Goal: Transaction & Acquisition: Purchase product/service

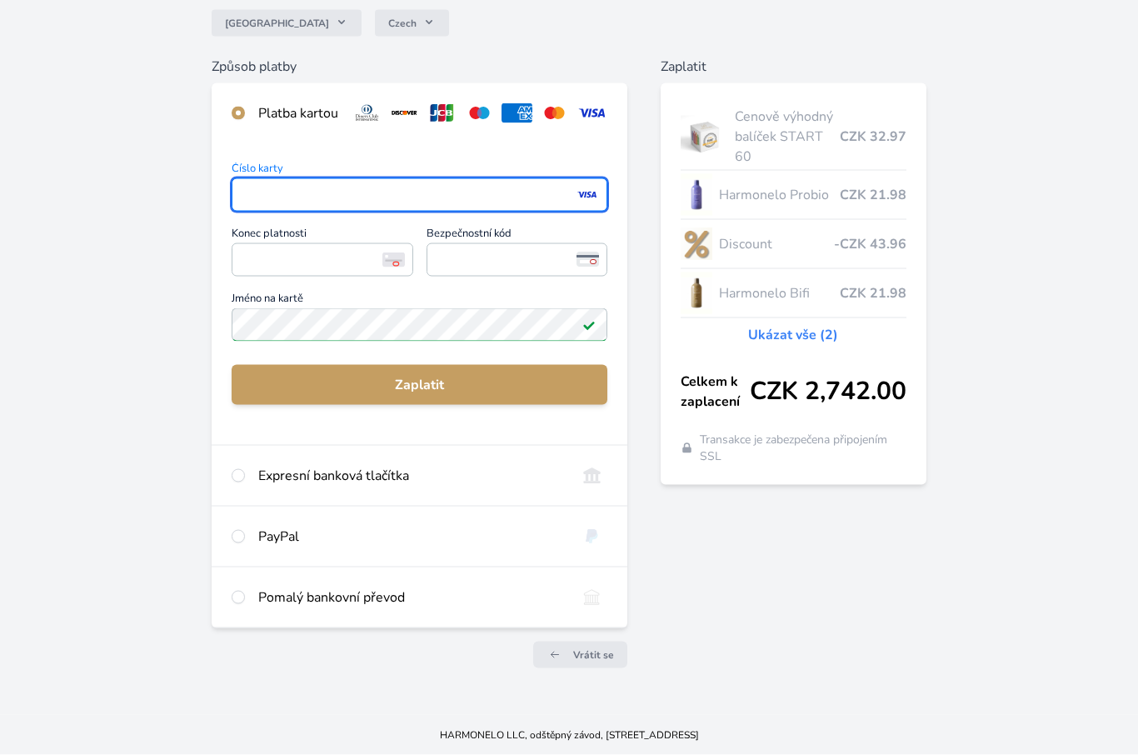
scroll to position [152, 0]
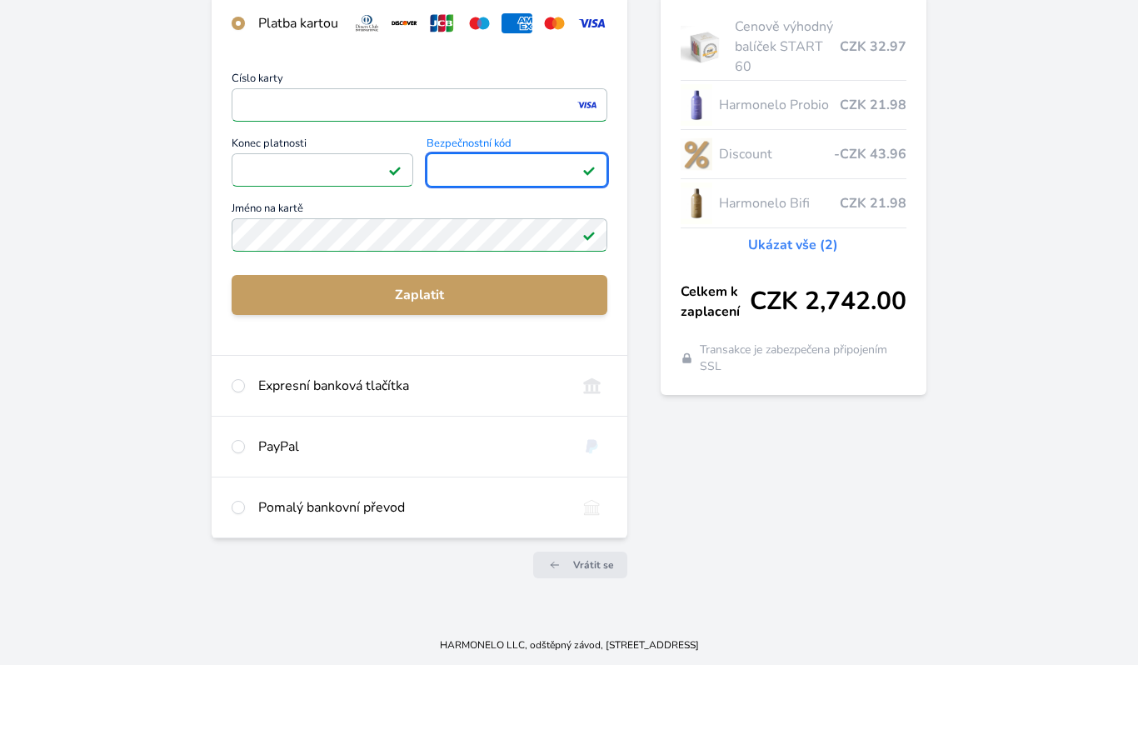
click at [433, 375] on span "Zaplatit" at bounding box center [419, 385] width 348 height 20
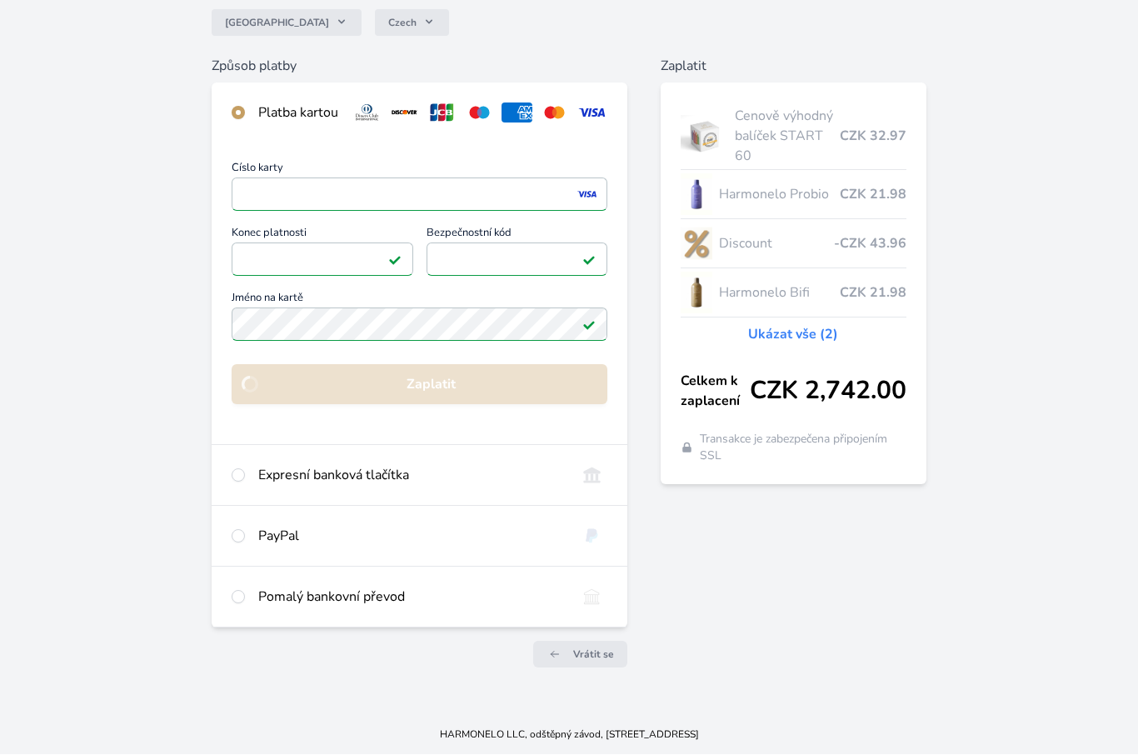
scroll to position [153, 0]
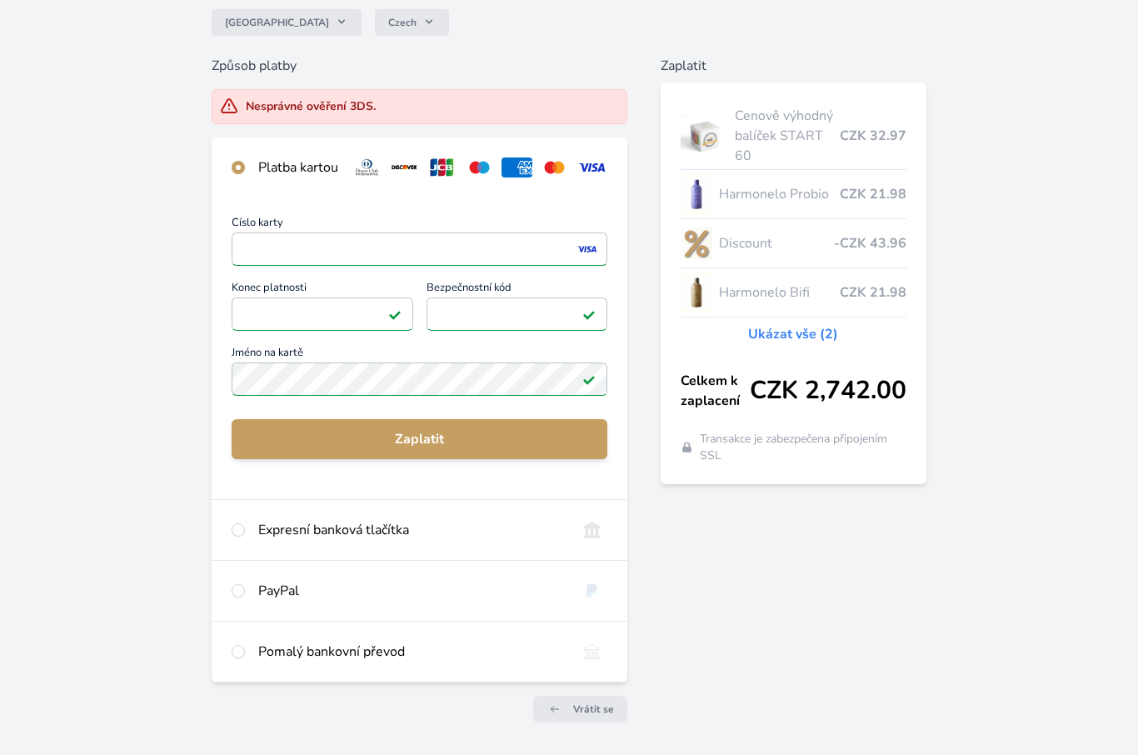
click at [416, 255] on div "Číslo karty <p>Your browser does not support iframes.</p> Konec platnosti <p>Yo…" at bounding box center [419, 309] width 375 height 182
click at [446, 274] on div "Číslo karty <p>Your browser does not support iframes.</p> Konec platnosti <p>Yo…" at bounding box center [419, 309] width 375 height 182
click at [417, 258] on div "Číslo karty <p>Your browser does not support iframes.</p> Konec platnosti <p>Yo…" at bounding box center [419, 309] width 375 height 182
click at [406, 252] on div "Číslo karty <p>Your browser does not support iframes.</p> Konec platnosti <p>Yo…" at bounding box center [419, 309] width 375 height 182
click at [418, 248] on div "Číslo karty <p>Your browser does not support iframes.</p> Konec platnosti <p>Yo…" at bounding box center [419, 309] width 375 height 182
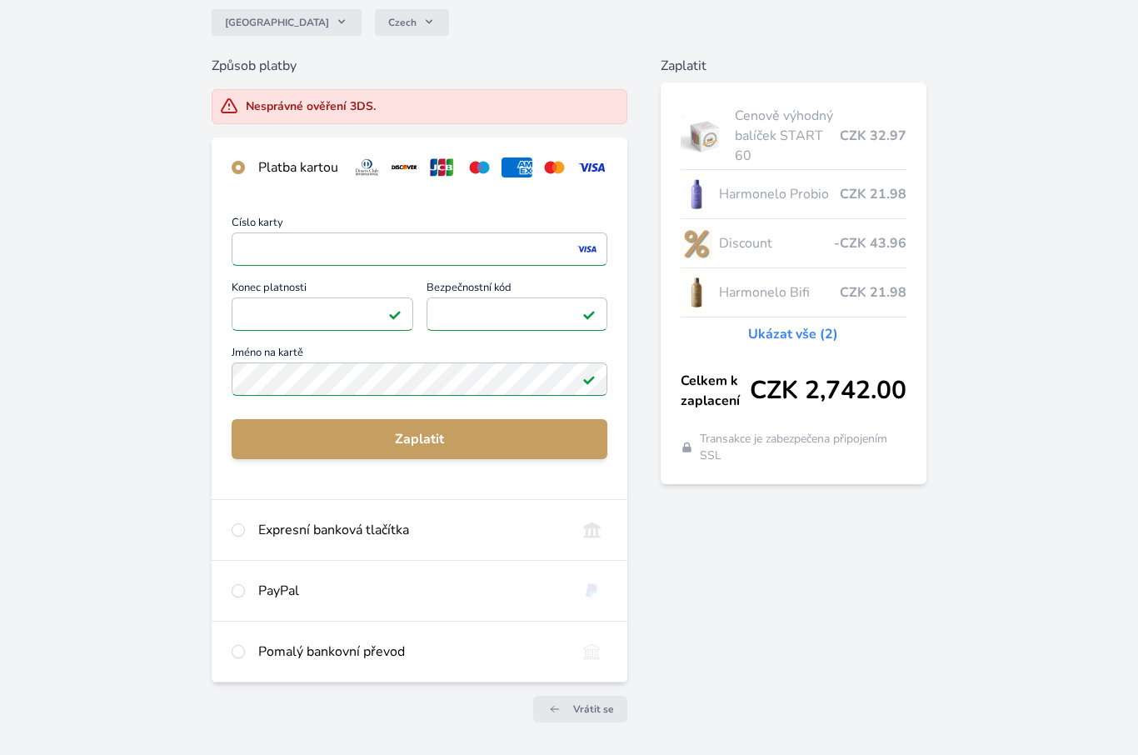
click at [563, 259] on div "Číslo karty <p>Your browser does not support iframes.</p> Konec platnosti <p>Yo…" at bounding box center [419, 309] width 375 height 182
click at [577, 249] on div "Číslo karty <p>Your browser does not support iframes.</p> Konec platnosti <p>Yo…" at bounding box center [419, 309] width 375 height 182
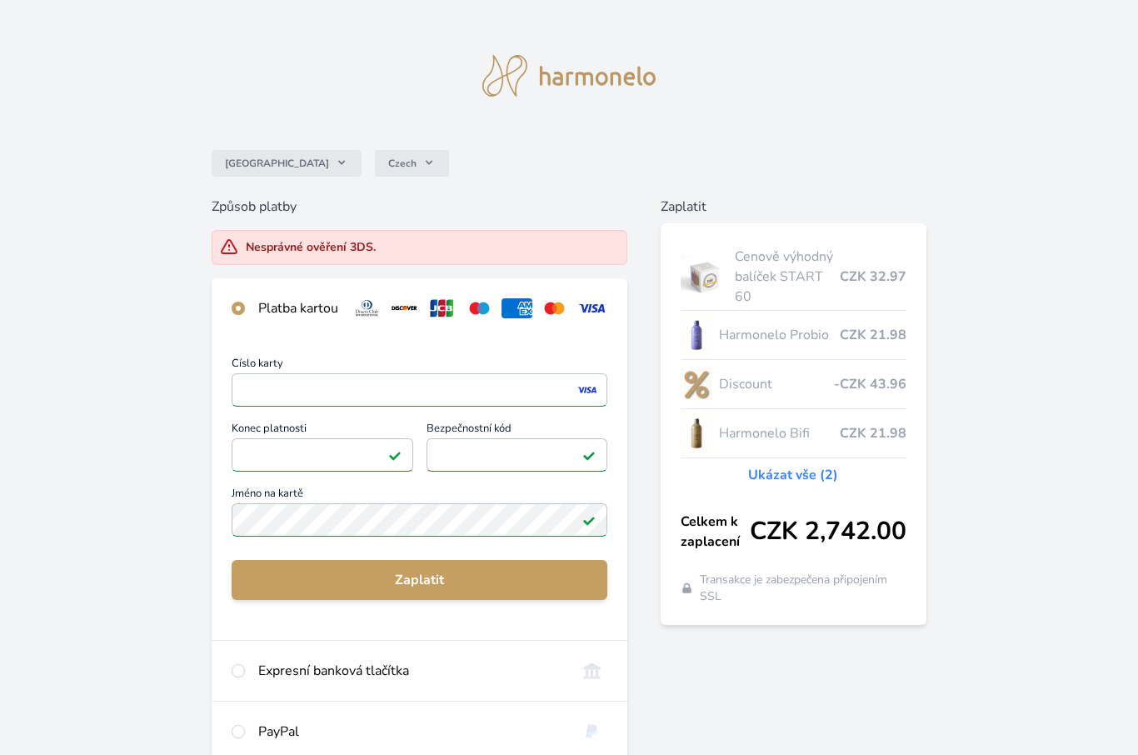
scroll to position [0, 0]
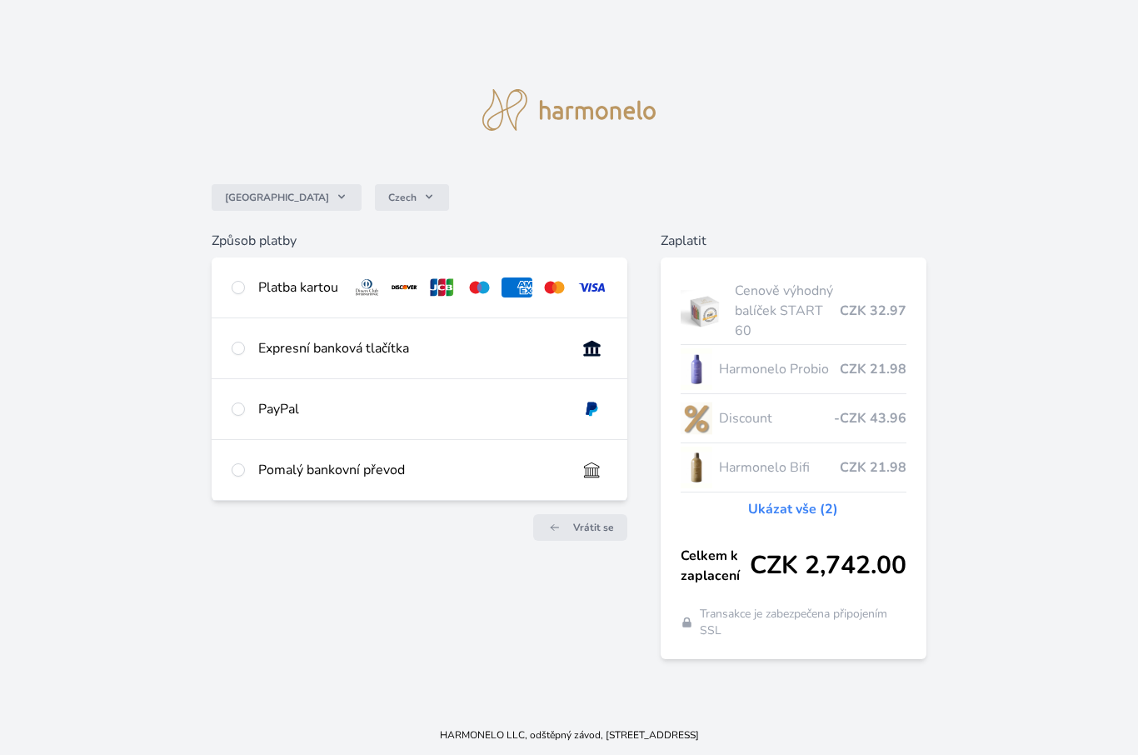
click at [272, 308] on div "Platba kartou" at bounding box center [419, 288] width 415 height 60
radio input "true"
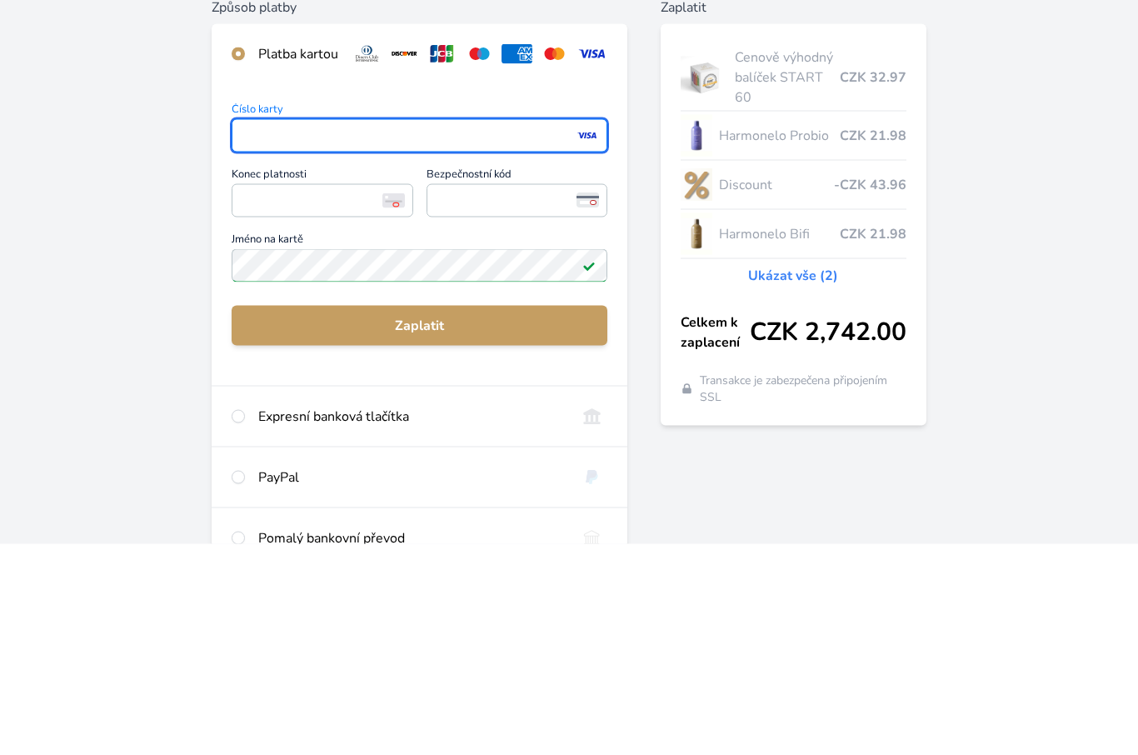
click at [259, 395] on span "<p>Your browser does not support iframes.</p>" at bounding box center [322, 411] width 181 height 33
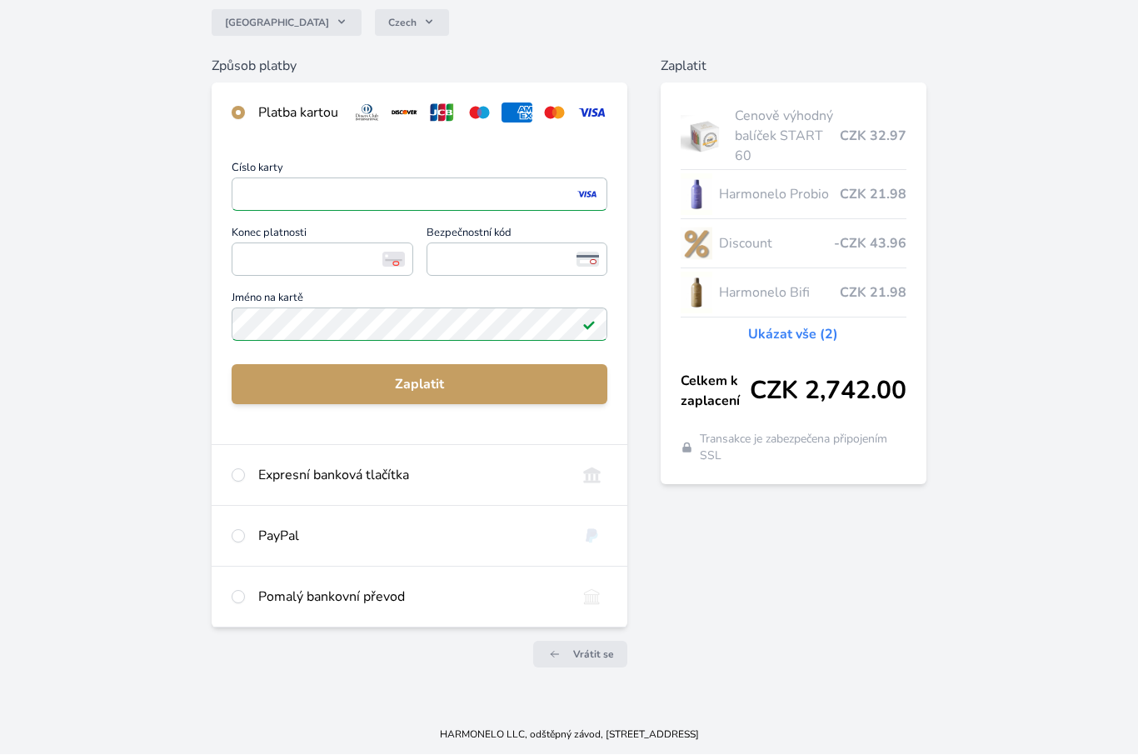
click at [255, 274] on span "<p>Your browser does not support iframes.</p>" at bounding box center [322, 259] width 181 height 33
click at [259, 278] on label "Konec platnosti <p>Your browser does not support iframes.</p>" at bounding box center [322, 254] width 181 height 52
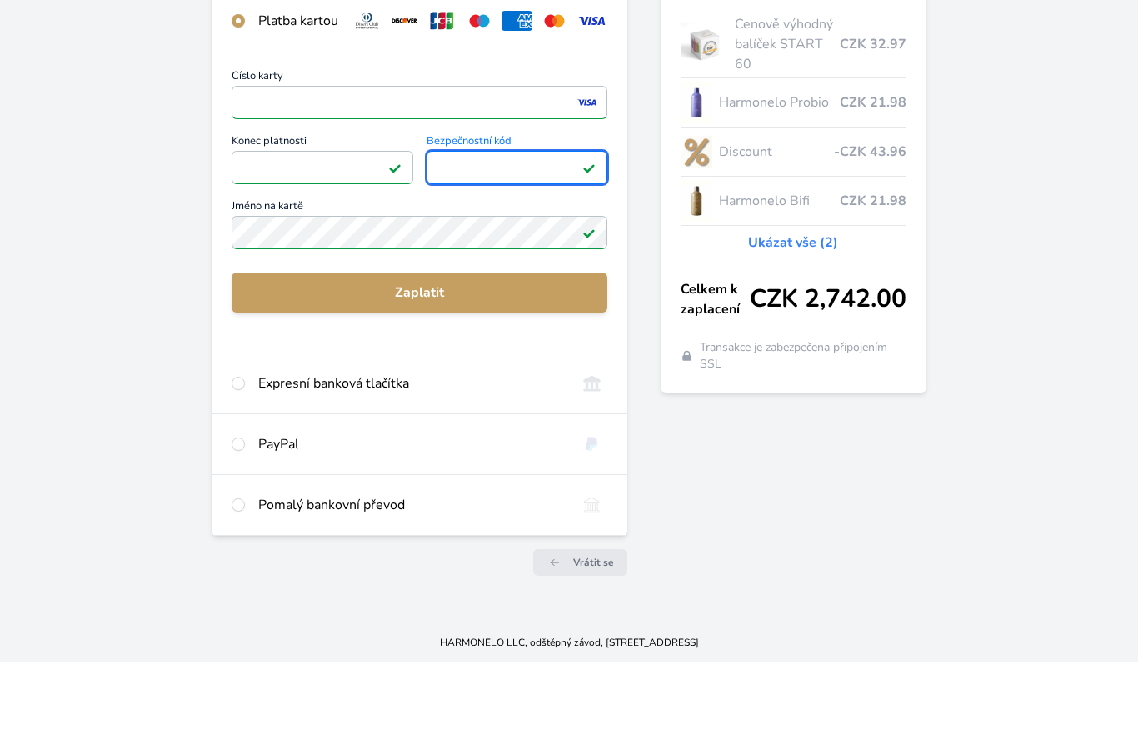
click at [418, 375] on span "Zaplatit" at bounding box center [419, 385] width 348 height 20
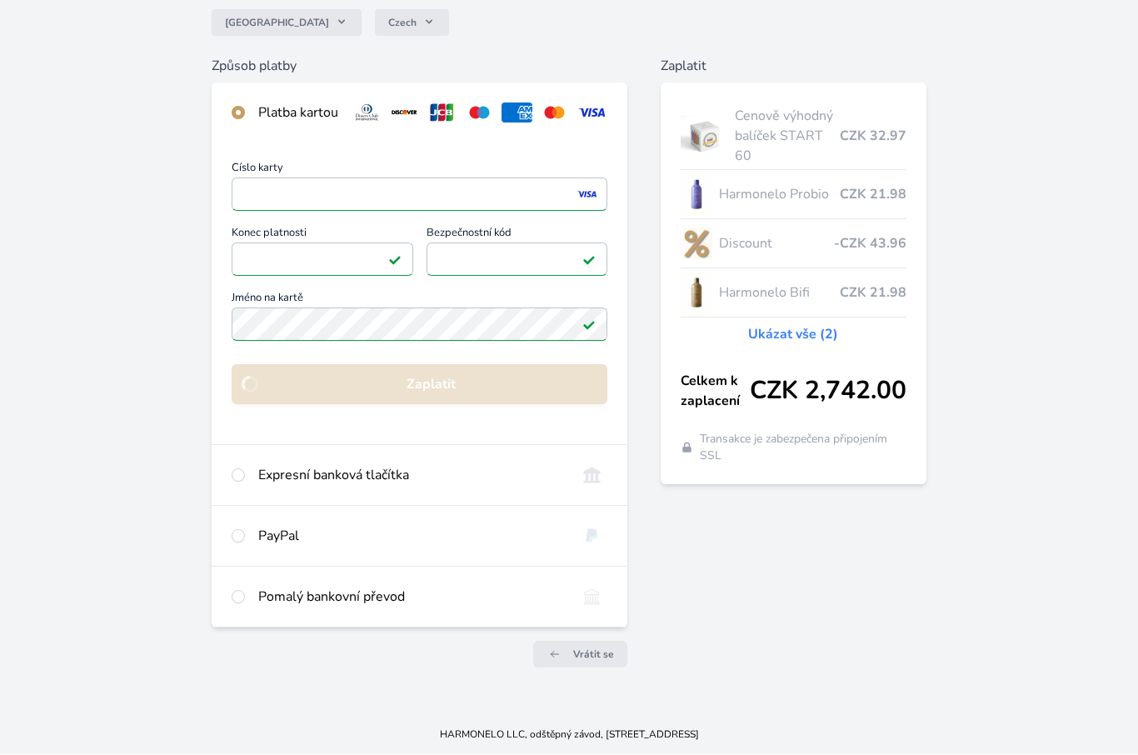
scroll to position [58, 0]
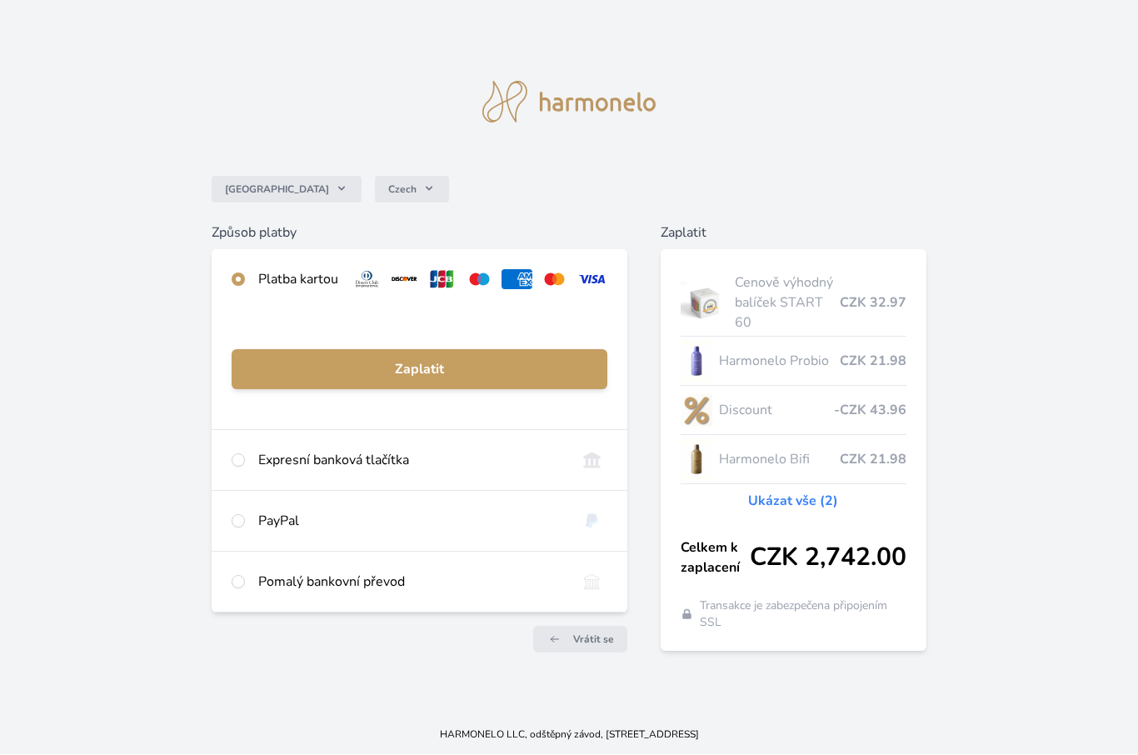
click at [643, 749] on div "HARMONELO LLC, odštěpný závod, [STREET_ADDRESS]" at bounding box center [569, 735] width 1138 height 40
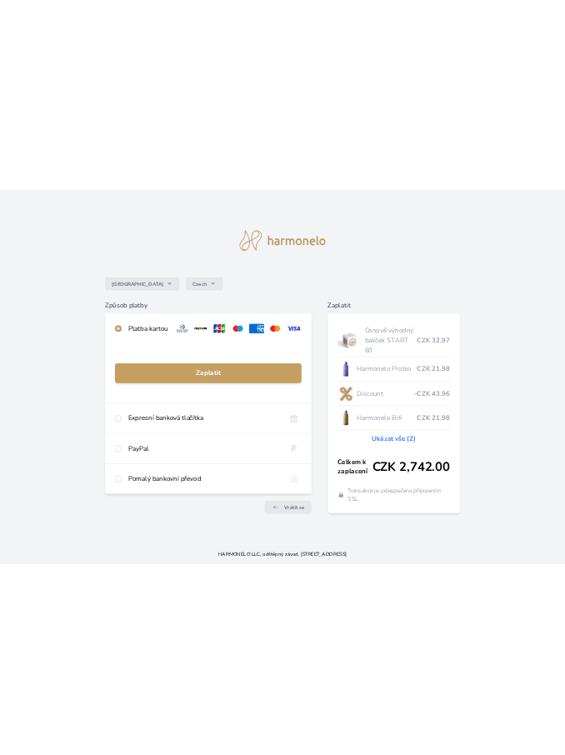
scroll to position [0, 0]
